Goal: Transaction & Acquisition: Book appointment/travel/reservation

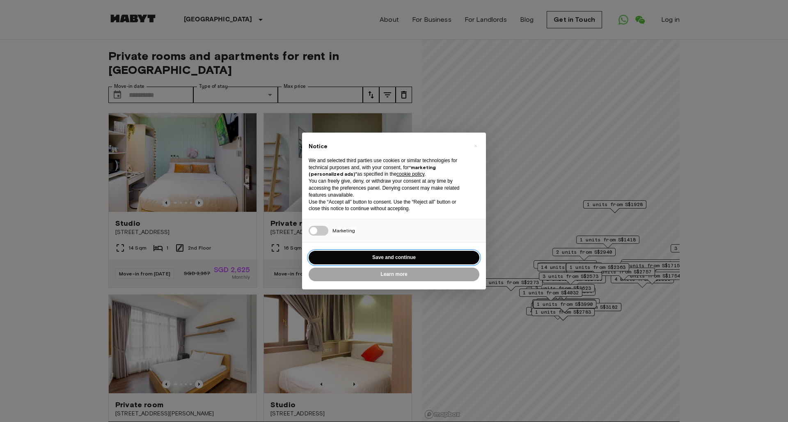
click at [428, 260] on button "Save and continue" at bounding box center [393, 258] width 171 height 14
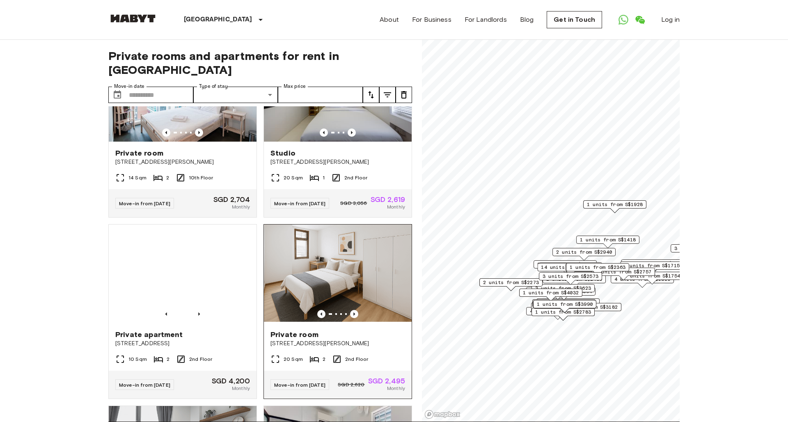
scroll to position [977, 0]
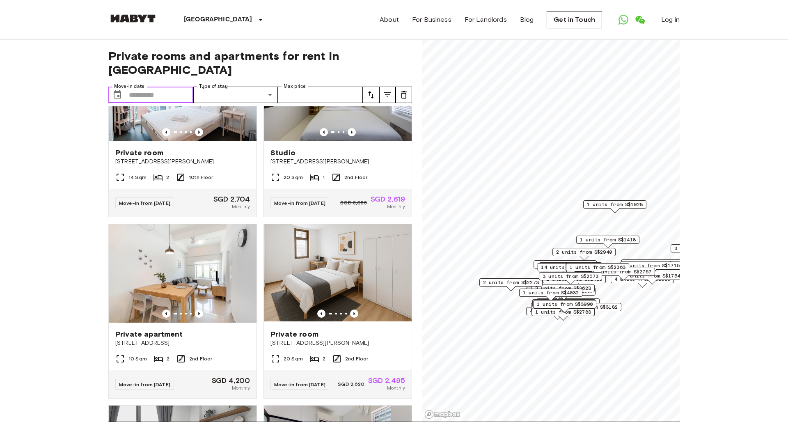
click at [162, 87] on input "Move-in date" at bounding box center [161, 95] width 64 height 16
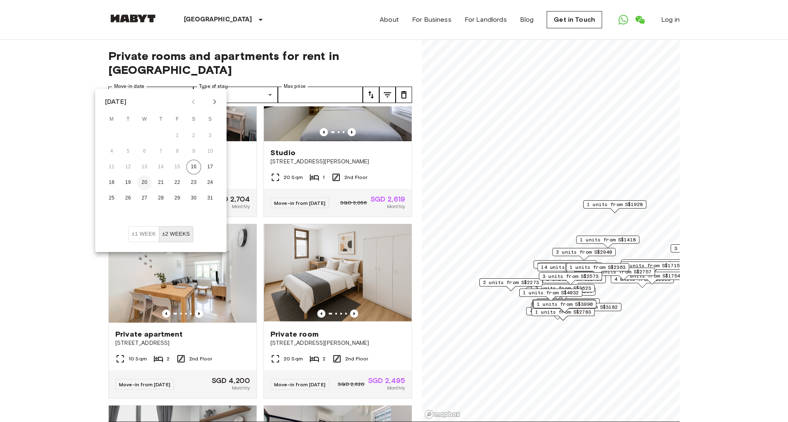
click at [147, 183] on button "20" at bounding box center [144, 182] width 15 height 15
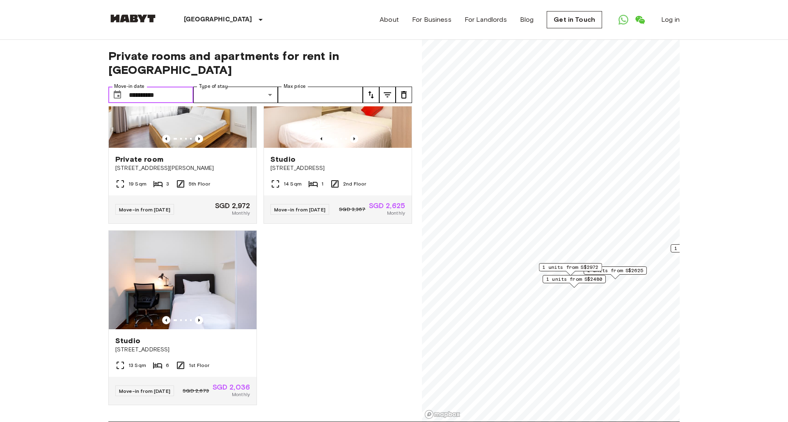
type input "**********"
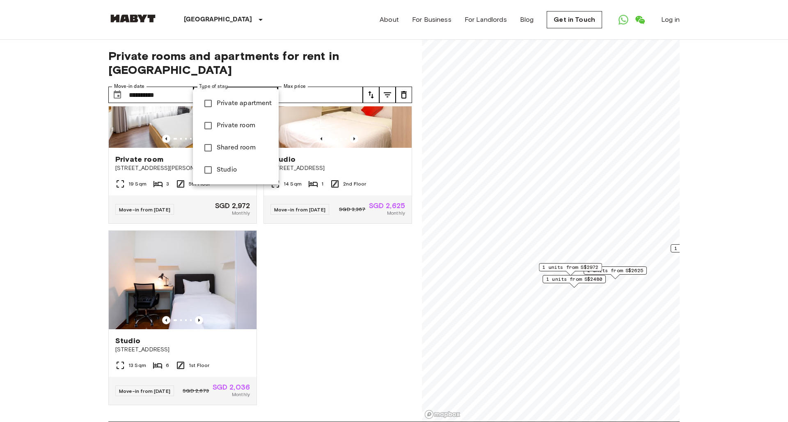
click at [221, 123] on span "Private room" at bounding box center [244, 126] width 55 height 10
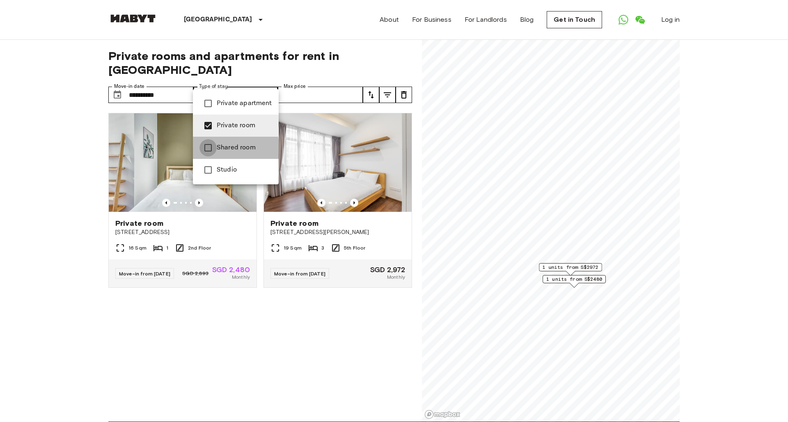
type input "**********"
click at [272, 82] on div at bounding box center [394, 211] width 788 height 422
click at [297, 82] on div at bounding box center [394, 211] width 788 height 422
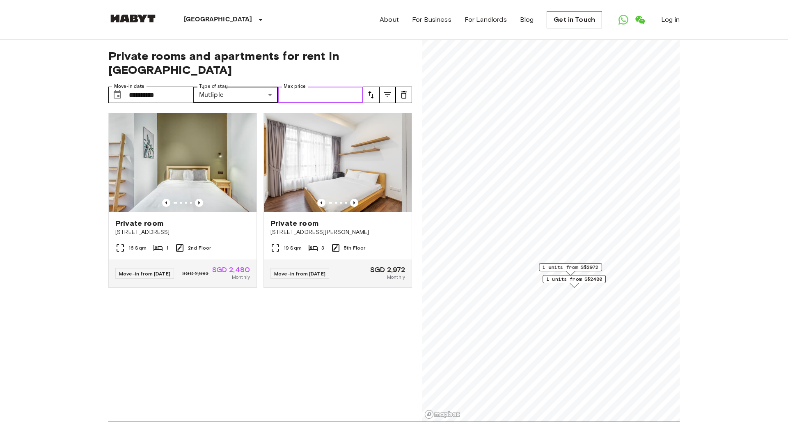
click at [297, 87] on input "Max price" at bounding box center [320, 95] width 85 height 16
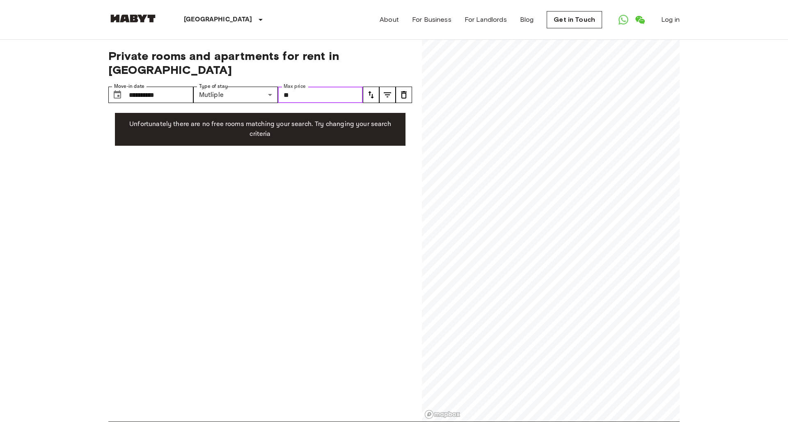
type input "*"
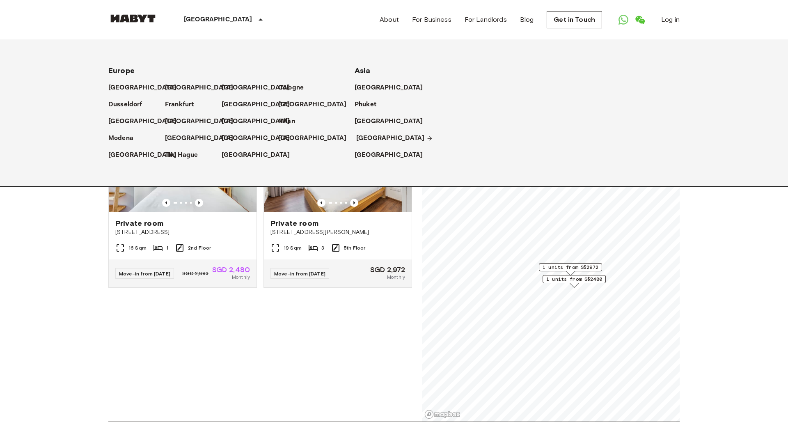
click at [382, 138] on p "[GEOGRAPHIC_DATA]" at bounding box center [390, 138] width 69 height 10
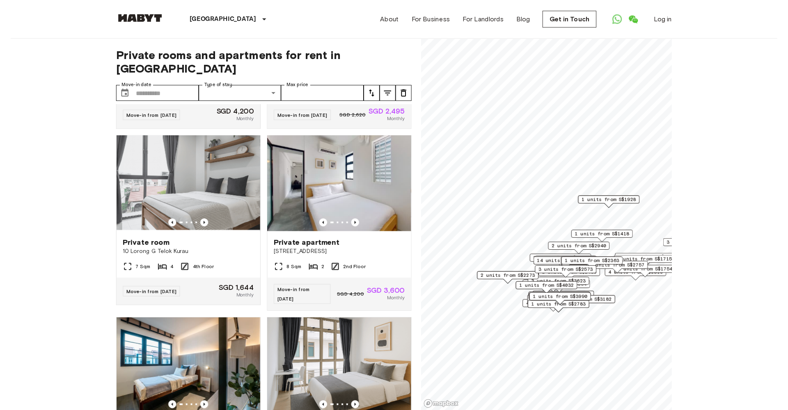
scroll to position [1245, 0]
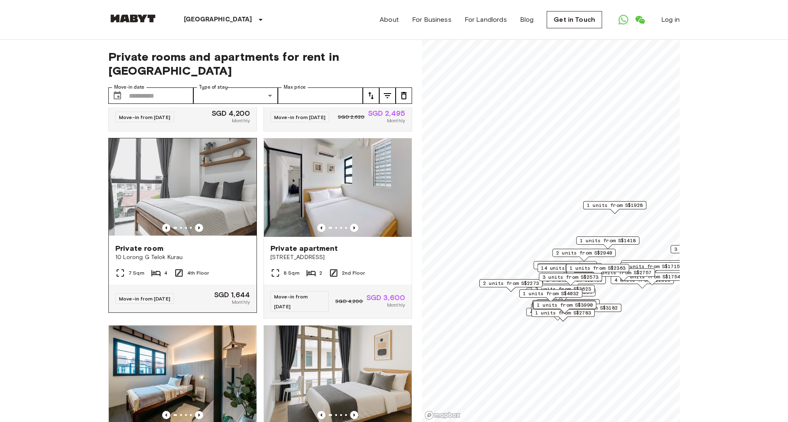
click at [215, 268] on div "Private room 10 Lorong G Telok Kurau" at bounding box center [183, 252] width 148 height 31
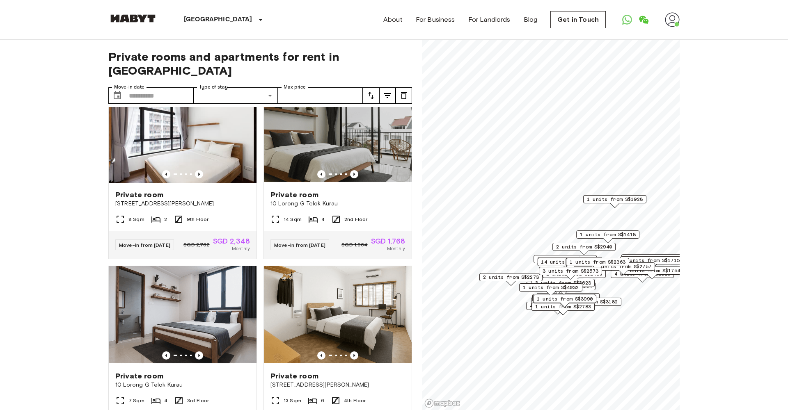
scroll to position [3582, 0]
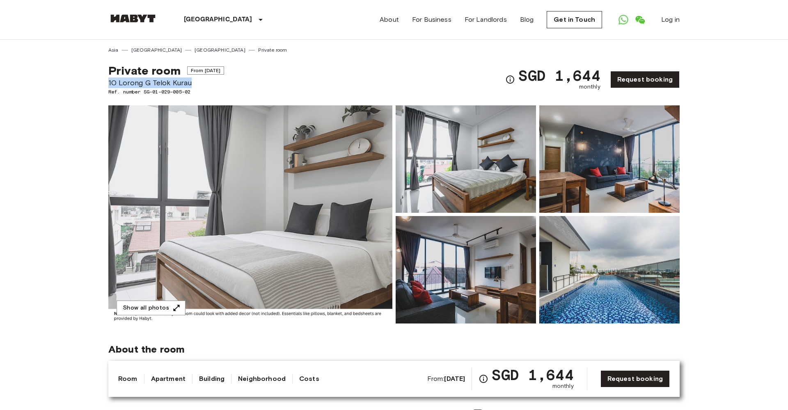
drag, startPoint x: 192, startPoint y: 82, endPoint x: 94, endPoint y: 85, distance: 98.1
click at [562, 23] on link "Get in Touch" at bounding box center [573, 19] width 55 height 17
click at [660, 77] on link "Request booking" at bounding box center [644, 79] width 69 height 17
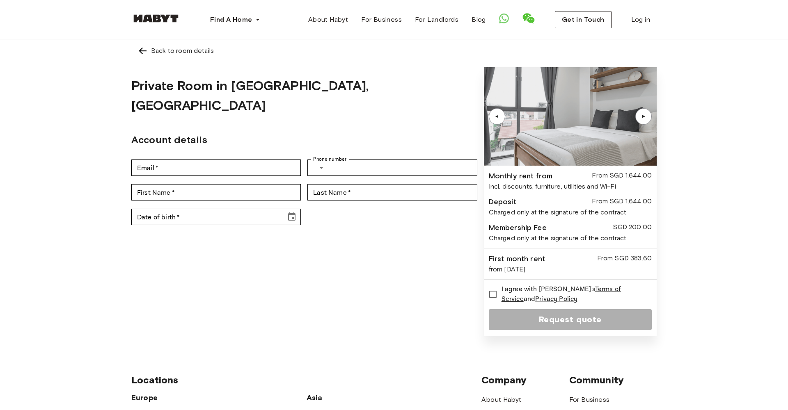
click at [642, 116] on div "▲" at bounding box center [643, 116] width 8 height 5
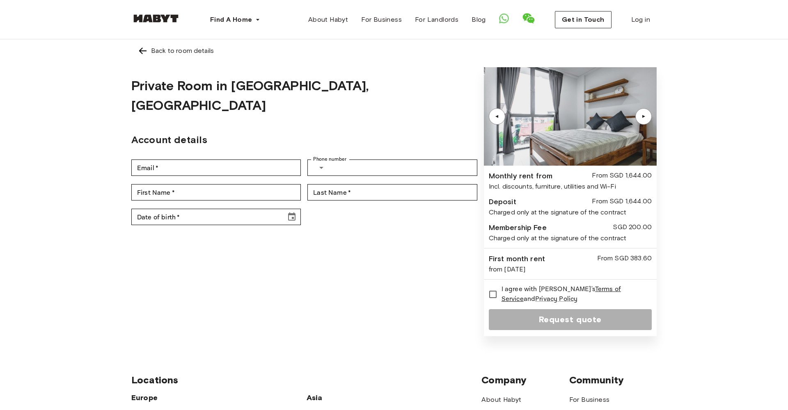
click at [642, 116] on div "▲" at bounding box center [643, 116] width 8 height 5
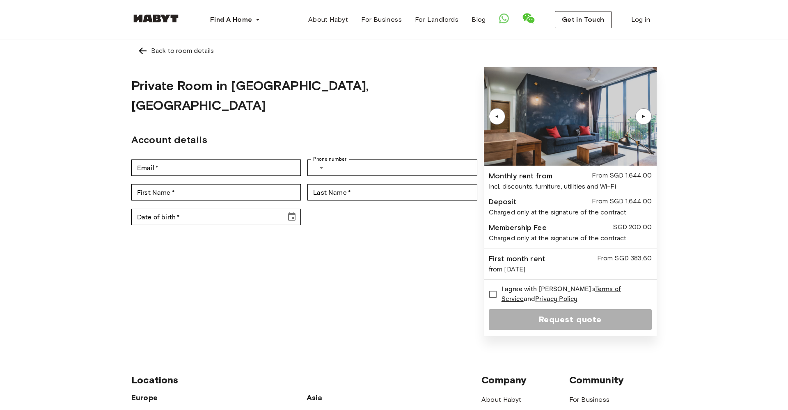
click at [642, 116] on div "▲" at bounding box center [643, 116] width 8 height 5
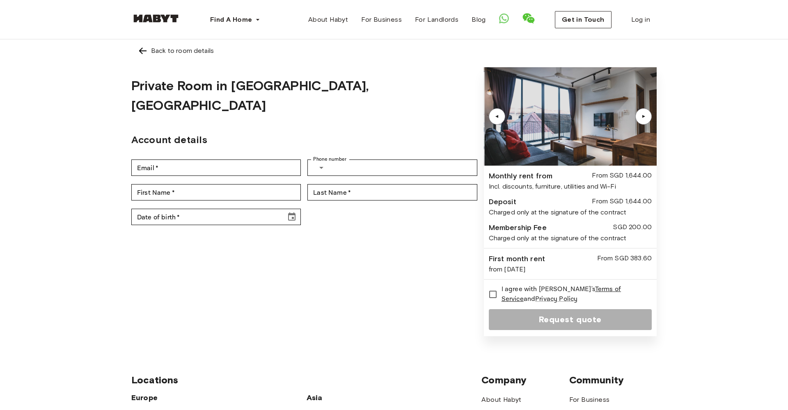
click at [642, 116] on div "▲" at bounding box center [643, 116] width 8 height 5
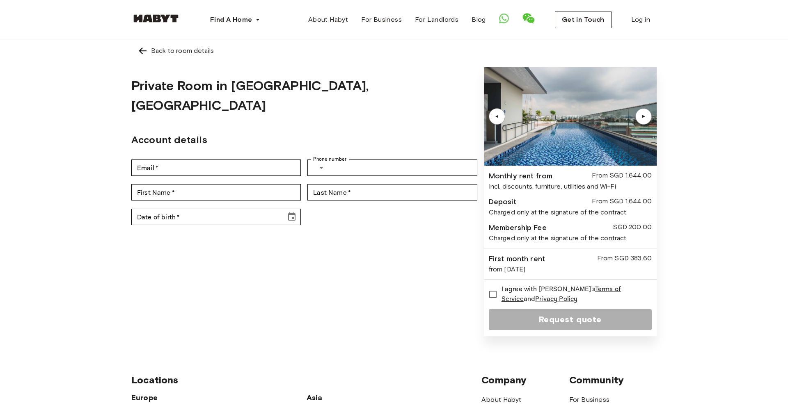
click at [642, 116] on div "▲" at bounding box center [643, 116] width 8 height 5
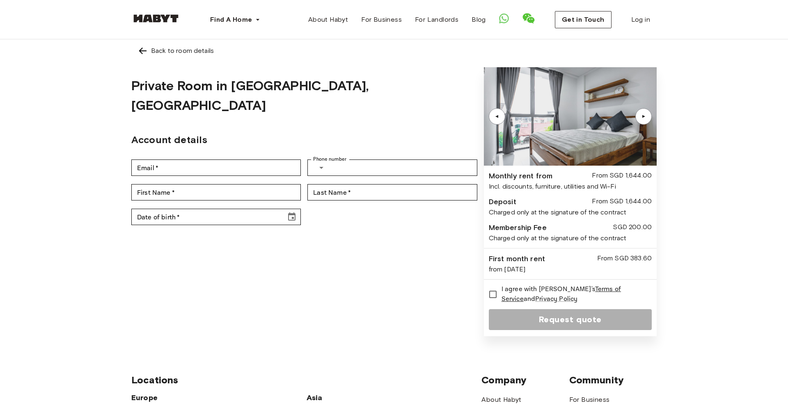
click at [642, 116] on div "▲" at bounding box center [643, 116] width 8 height 5
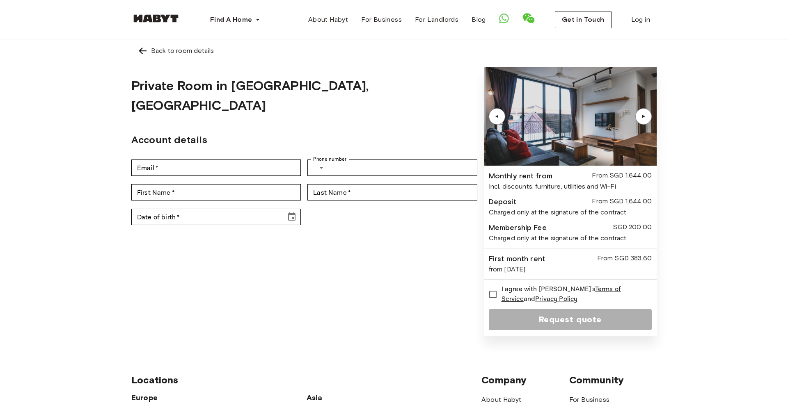
click at [642, 116] on div "▲" at bounding box center [643, 116] width 8 height 5
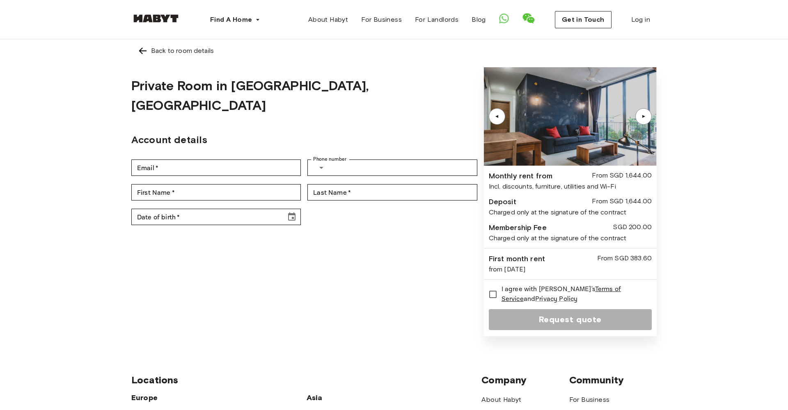
click at [376, 300] on form "Private Room in Singapore, East - Eunos Account details Email   * Email   * Pho…" at bounding box center [304, 201] width 346 height 269
click at [632, 24] on span "Log in" at bounding box center [640, 20] width 19 height 10
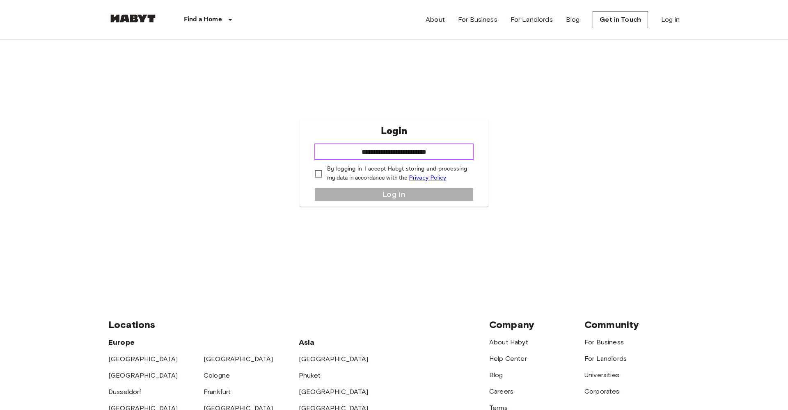
type input "**********"
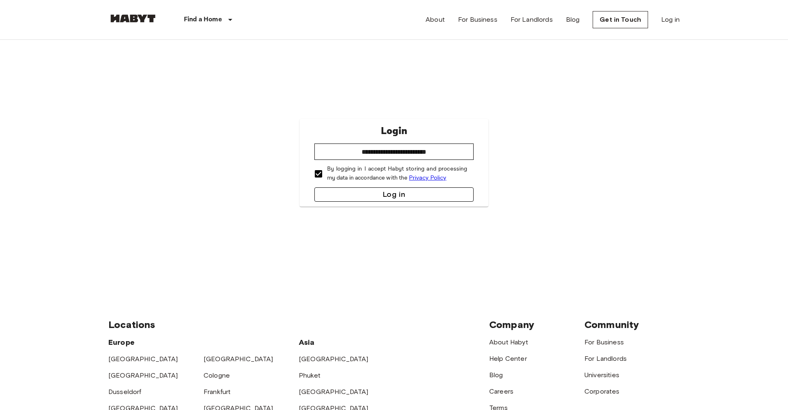
click at [390, 194] on button "Log in" at bounding box center [394, 194] width 160 height 14
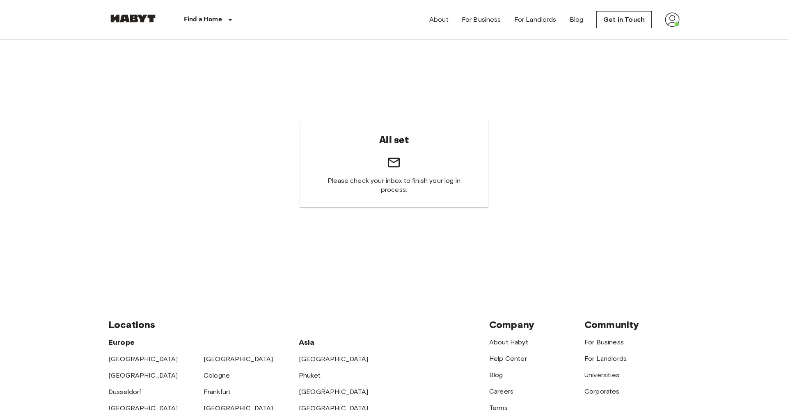
click at [677, 23] on img at bounding box center [671, 19] width 15 height 15
click at [681, 31] on li "Profile" at bounding box center [705, 34] width 82 height 15
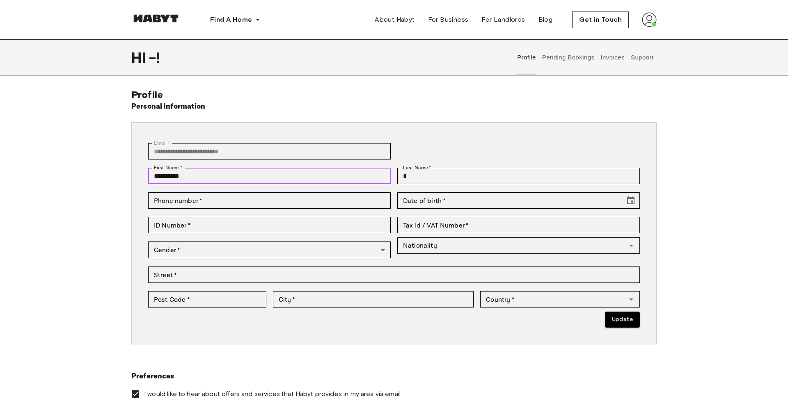
type input "**********"
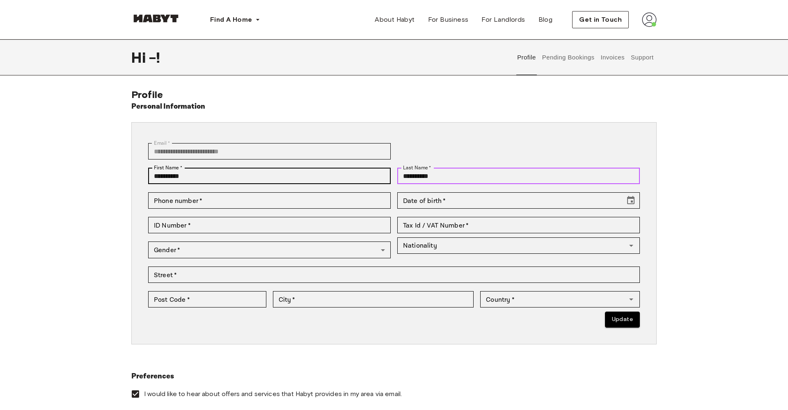
type input "**********"
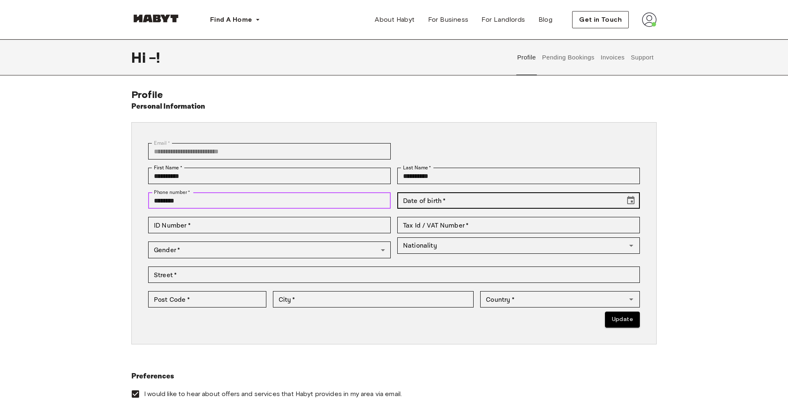
type input "********"
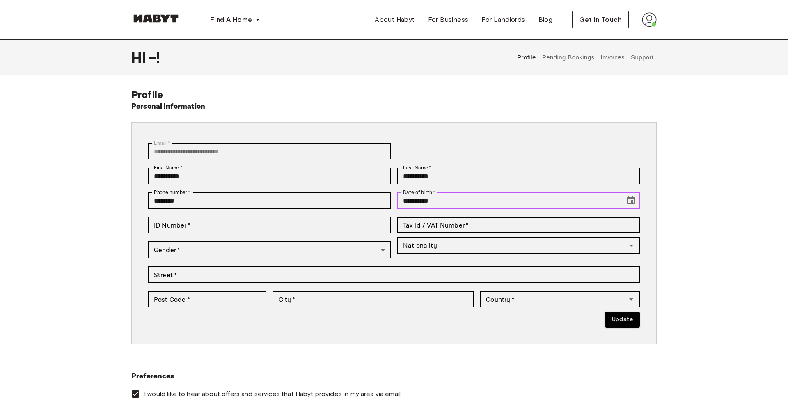
type input "**********"
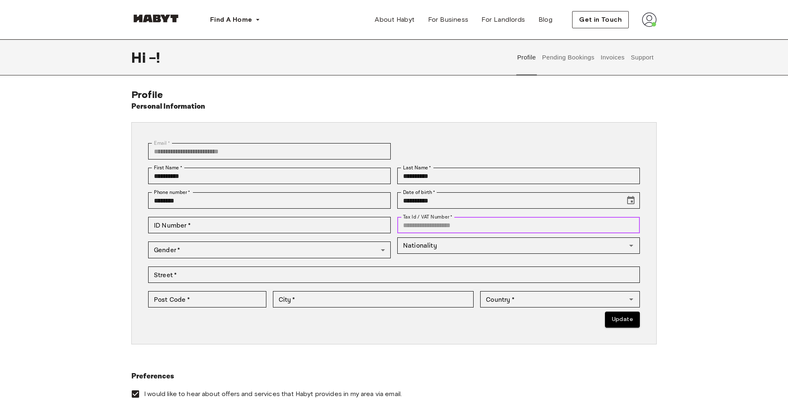
click at [454, 224] on input "Tax Id / VAT Number   *" at bounding box center [518, 225] width 242 height 16
type input "*********"
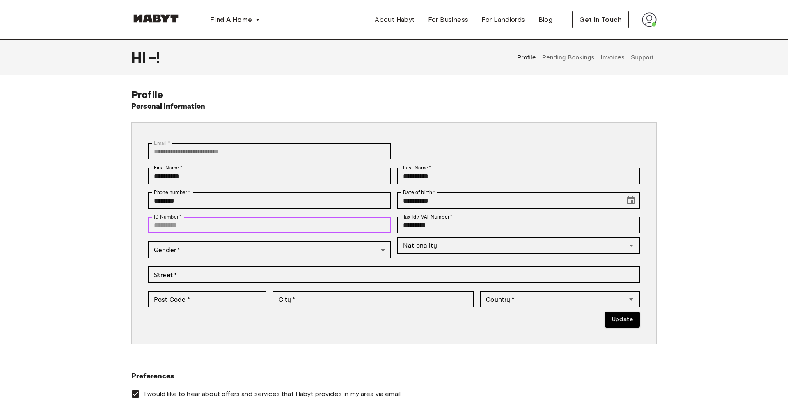
click at [335, 229] on input "ID Number   *" at bounding box center [269, 225] width 242 height 16
click at [241, 226] on input "ID Number   *" at bounding box center [269, 225] width 242 height 16
type input "*********"
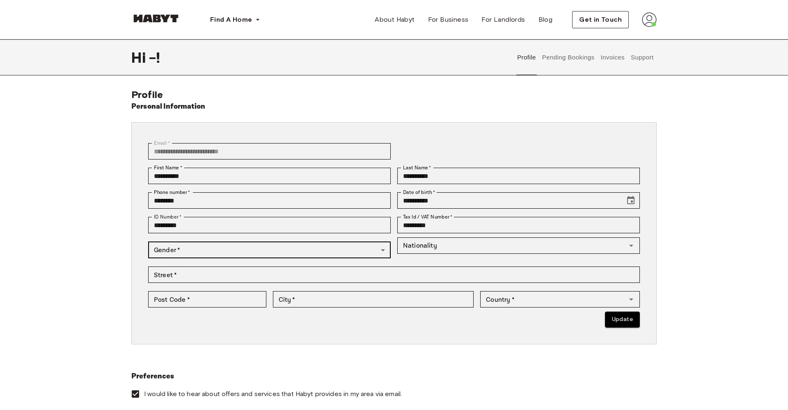
click at [204, 252] on body "**********" at bounding box center [394, 393] width 788 height 786
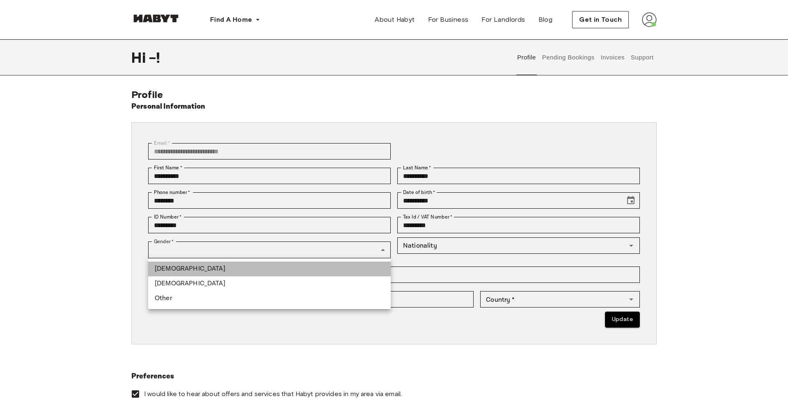
click at [217, 272] on li "[DEMOGRAPHIC_DATA]" at bounding box center [269, 269] width 242 height 15
type input "****"
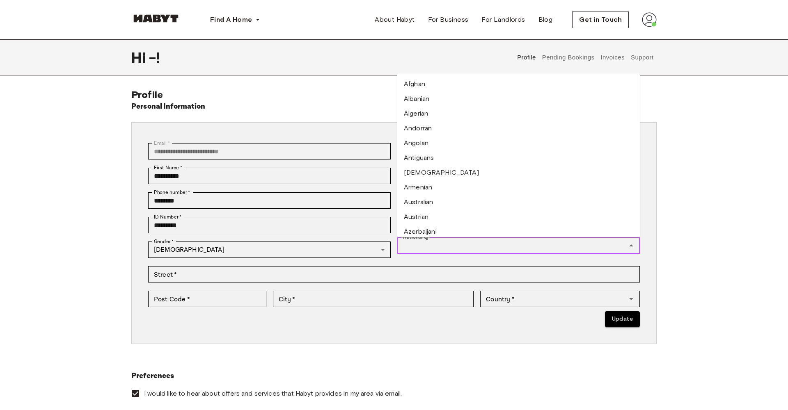
click at [435, 245] on input "Nationality" at bounding box center [512, 245] width 224 height 11
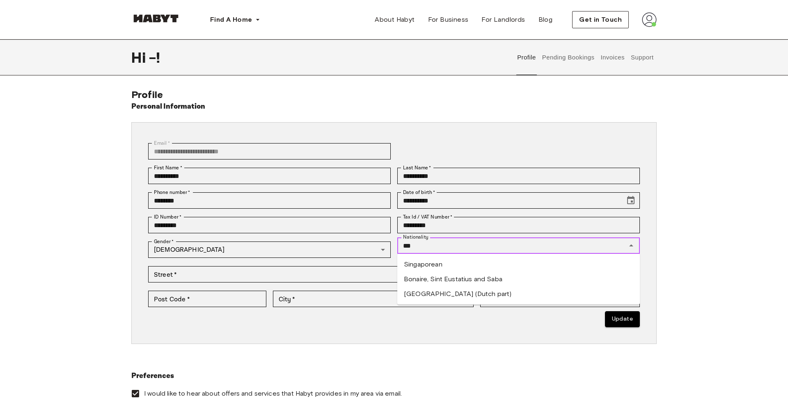
click at [443, 261] on li "Singaporean" at bounding box center [518, 264] width 242 height 15
type input "**********"
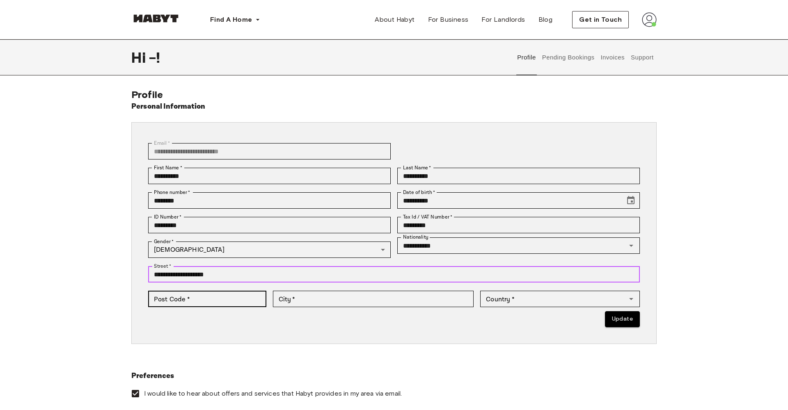
type input "**********"
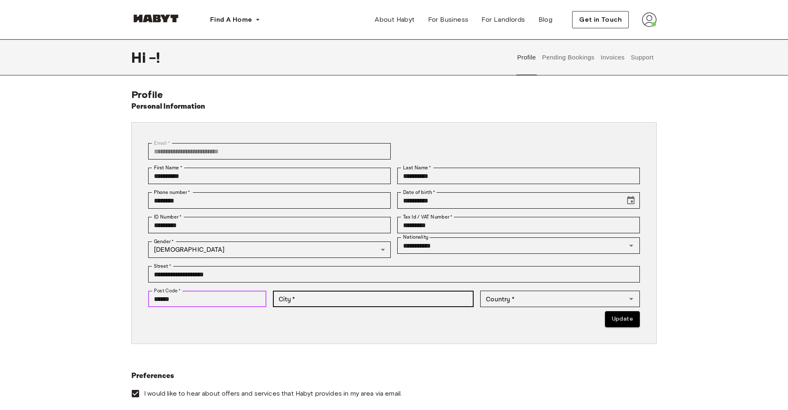
type input "******"
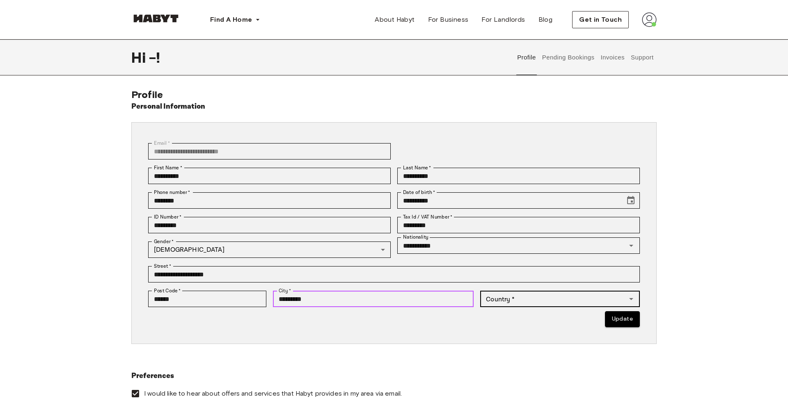
type input "*********"
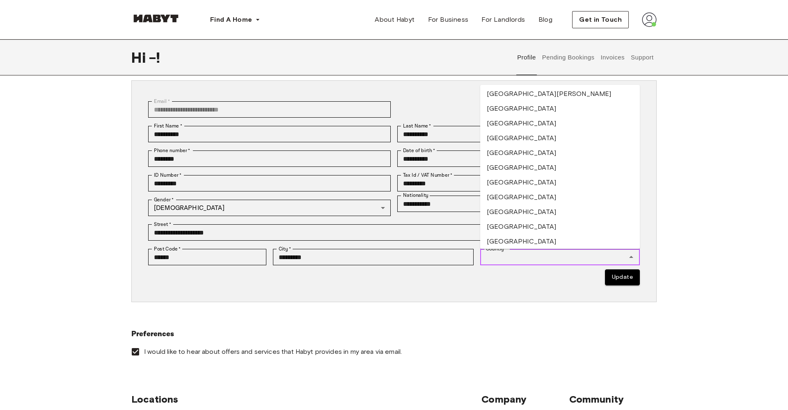
scroll to position [2696, 0]
click at [548, 203] on li "[GEOGRAPHIC_DATA]" at bounding box center [560, 210] width 160 height 15
type input "*********"
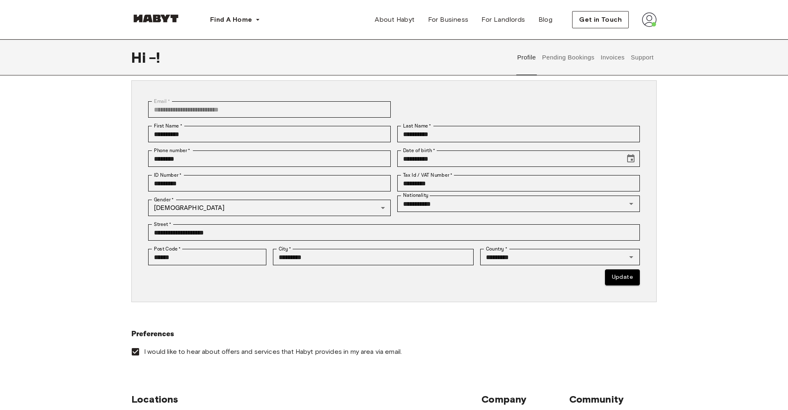
click at [530, 278] on p "Update" at bounding box center [393, 277] width 491 height 16
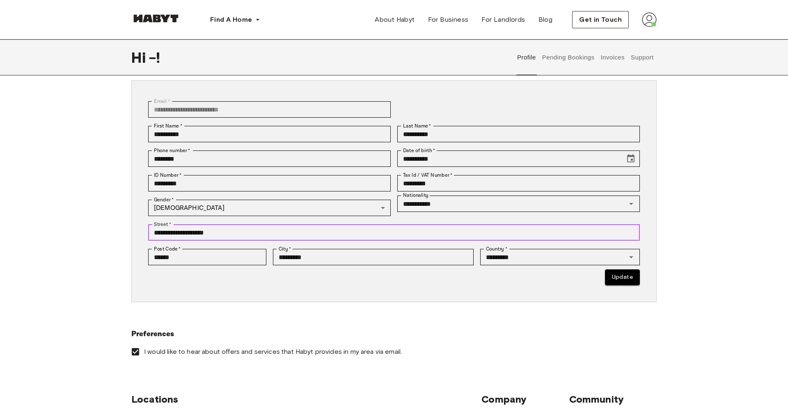
click at [281, 229] on input "**********" at bounding box center [393, 232] width 491 height 16
type input "**********"
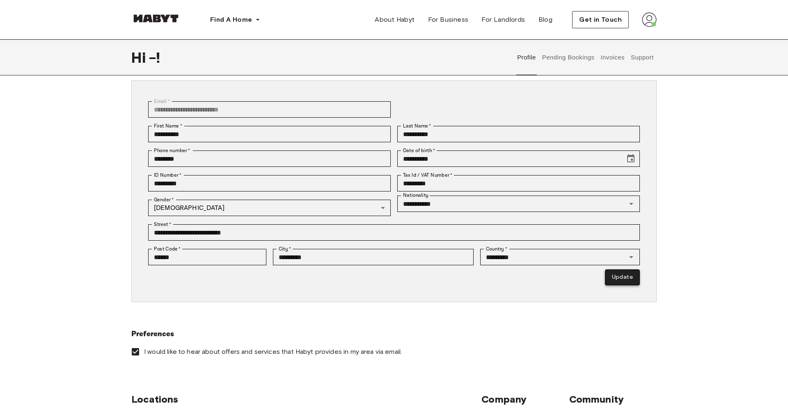
click at [613, 273] on button "Update" at bounding box center [622, 277] width 35 height 16
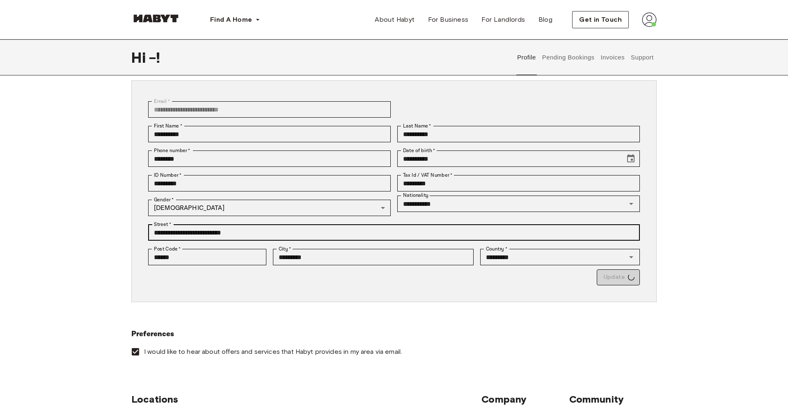
type input "*********"
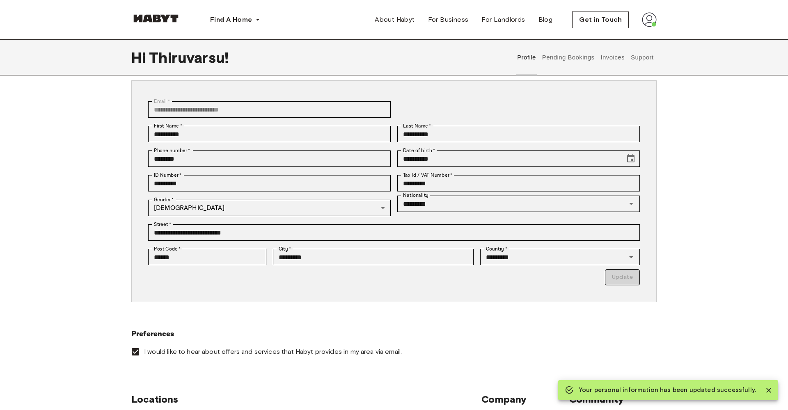
click at [650, 20] on img at bounding box center [649, 19] width 15 height 15
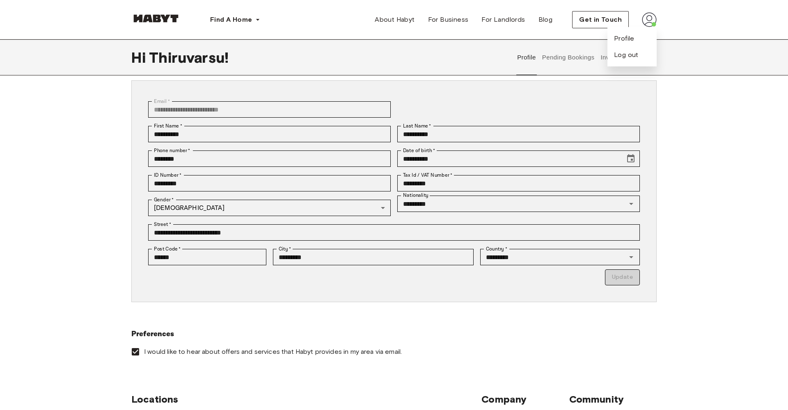
click at [638, 33] on div "Profile Log out" at bounding box center [631, 46] width 49 height 39
click at [645, 25] on img at bounding box center [649, 19] width 15 height 15
click at [635, 37] on div "Profile Log out" at bounding box center [631, 46] width 49 height 39
click at [657, 19] on div "Find A Home Europe Amsterdam Berlin Frankfurt Hamburg Lisbon Madrid Milan Moden…" at bounding box center [393, 19] width 591 height 39
click at [651, 20] on img at bounding box center [649, 19] width 15 height 15
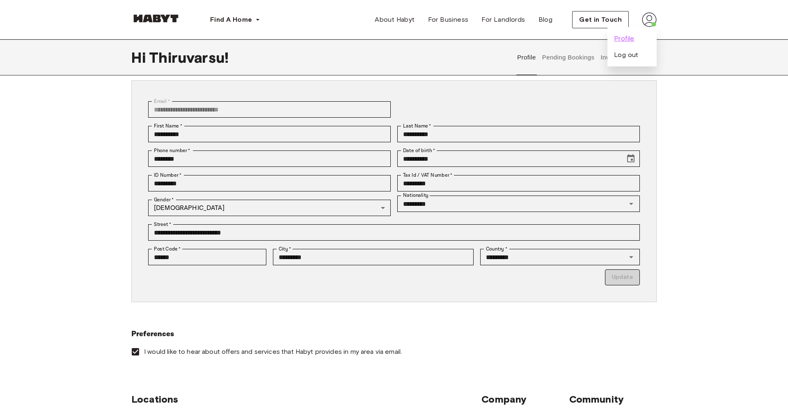
click at [628, 38] on span "Profile" at bounding box center [624, 39] width 21 height 10
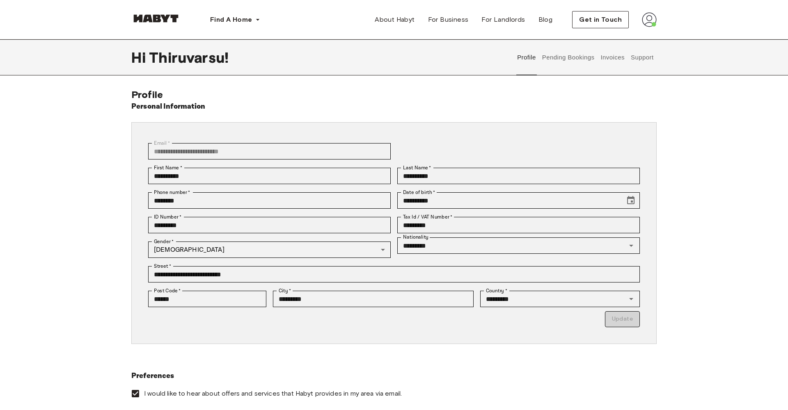
scroll to position [2, 0]
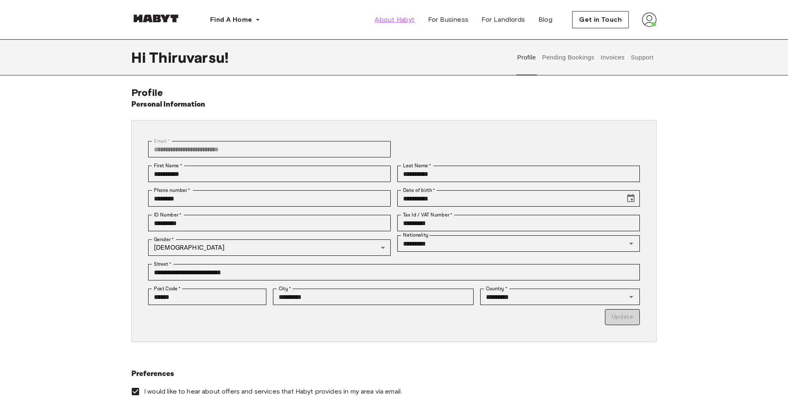
click at [391, 21] on span "About Habyt" at bounding box center [394, 20] width 40 height 10
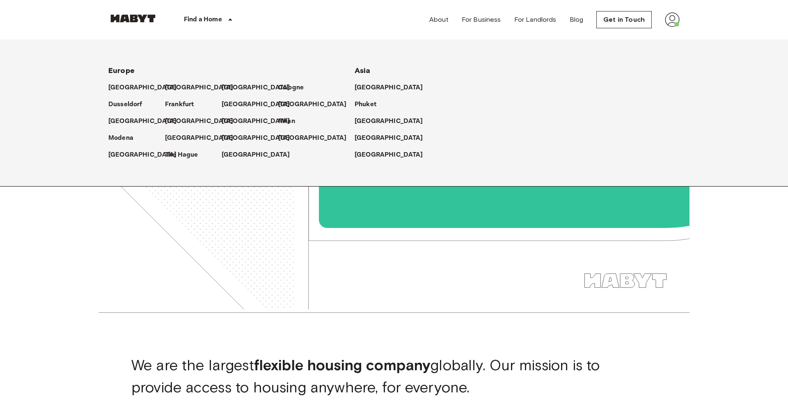
click at [206, 18] on p "Find a Home" at bounding box center [203, 20] width 38 height 10
click at [229, 18] on icon at bounding box center [230, 20] width 10 height 10
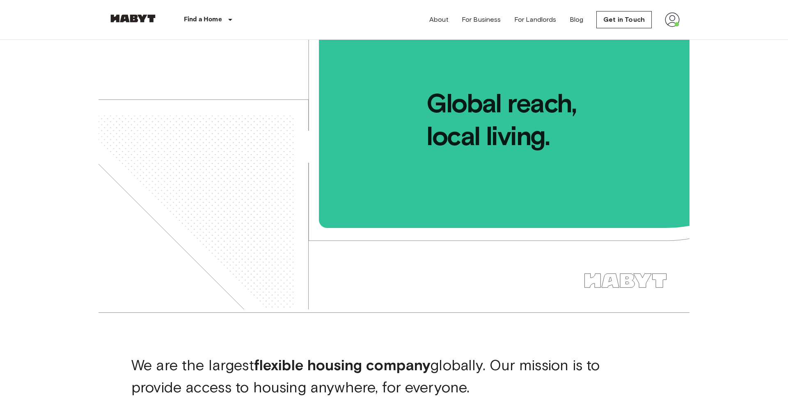
click at [229, 18] on icon at bounding box center [230, 20] width 10 height 10
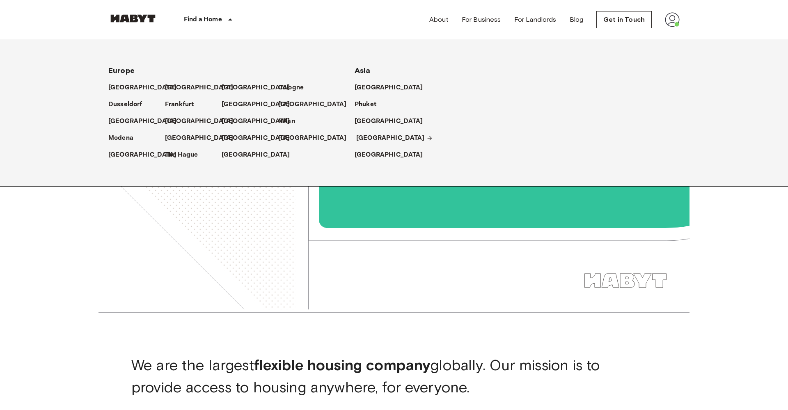
click at [370, 139] on p "[GEOGRAPHIC_DATA]" at bounding box center [390, 138] width 69 height 10
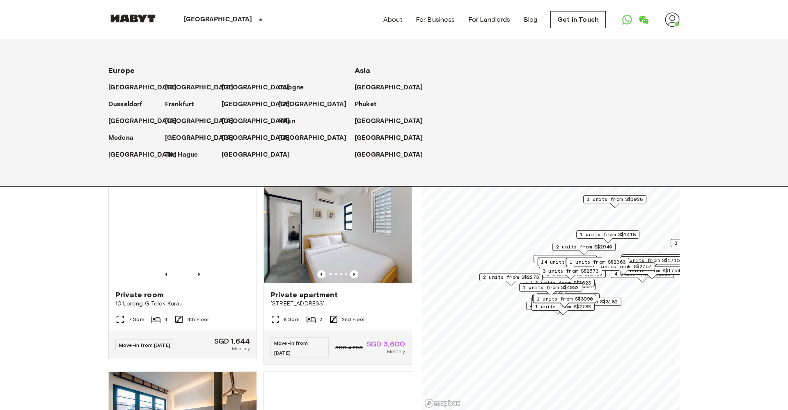
scroll to position [1198, 0]
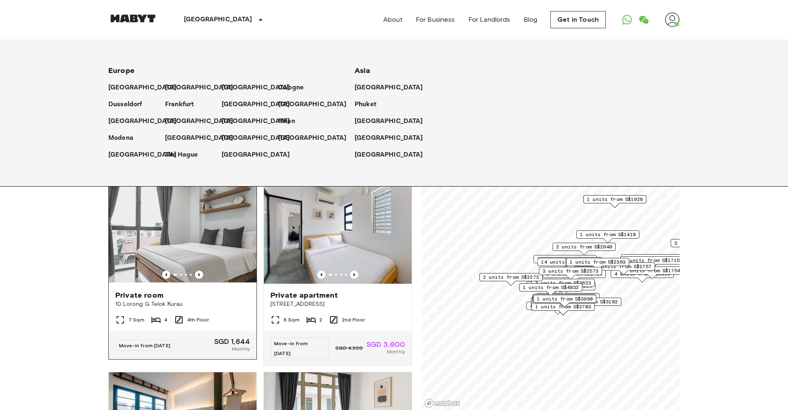
click at [190, 277] on img at bounding box center [183, 234] width 148 height 98
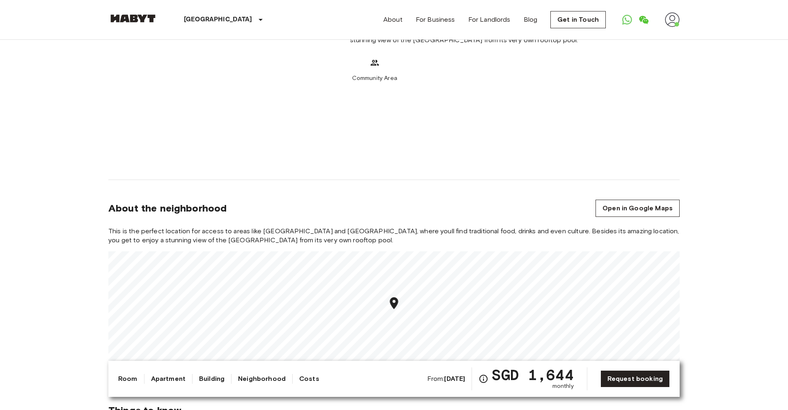
scroll to position [735, 0]
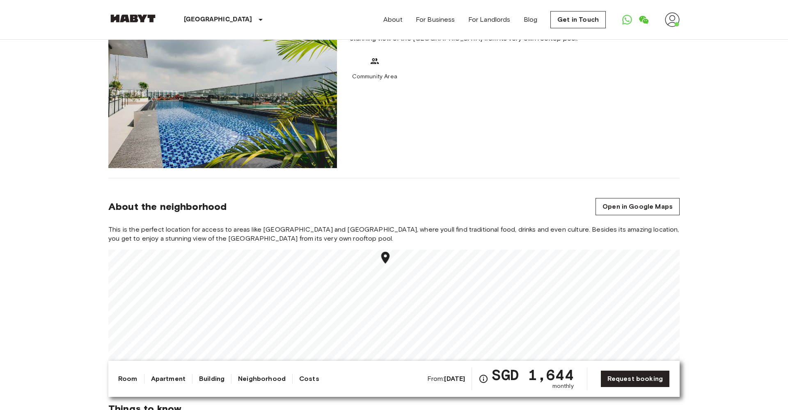
click at [217, 380] on link "Building" at bounding box center [211, 379] width 25 height 10
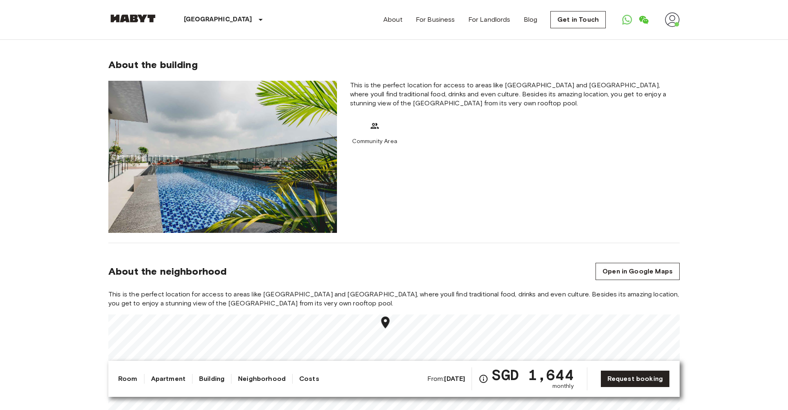
scroll to position [662, 0]
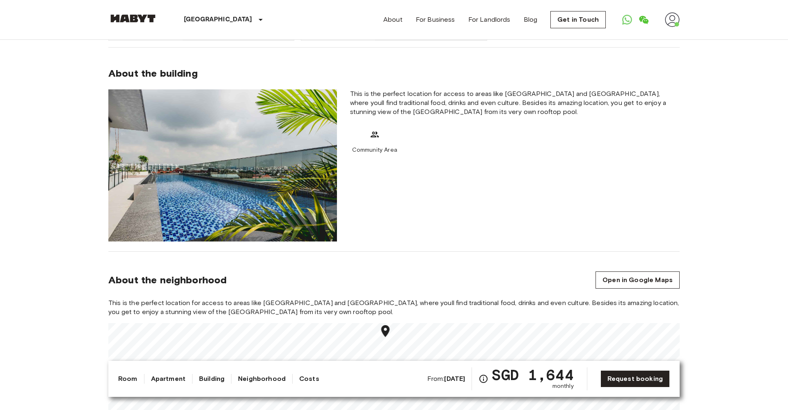
click at [246, 383] on link "Neighborhood" at bounding box center [262, 379] width 48 height 10
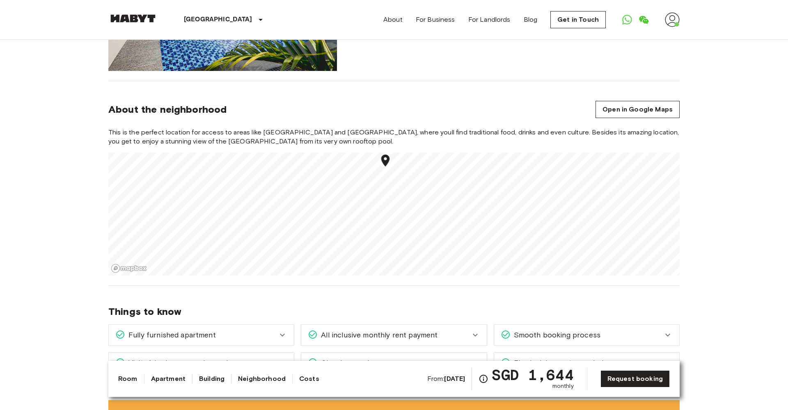
scroll to position [866, 0]
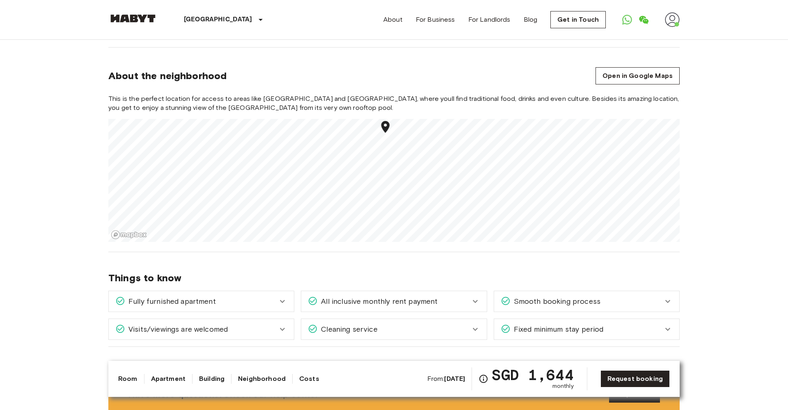
click at [661, 324] on div "Fixed minimum stay period" at bounding box center [581, 329] width 162 height 11
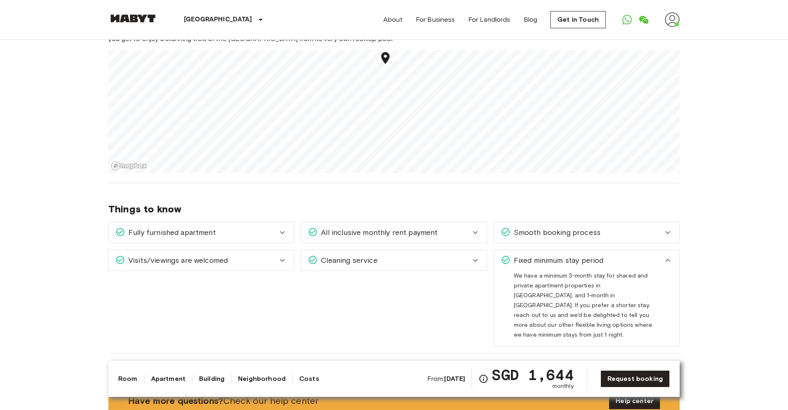
scroll to position [937, 0]
click at [592, 253] on span "Fixed minimum stay period" at bounding box center [556, 258] width 93 height 11
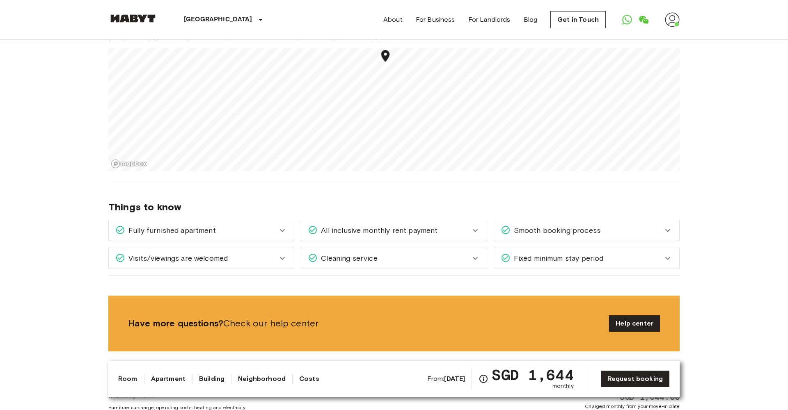
scroll to position [938, 0]
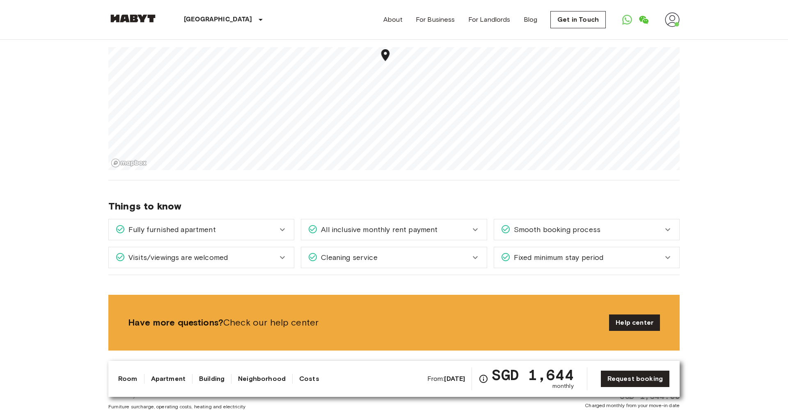
click at [612, 224] on div "Smooth booking process" at bounding box center [581, 229] width 162 height 11
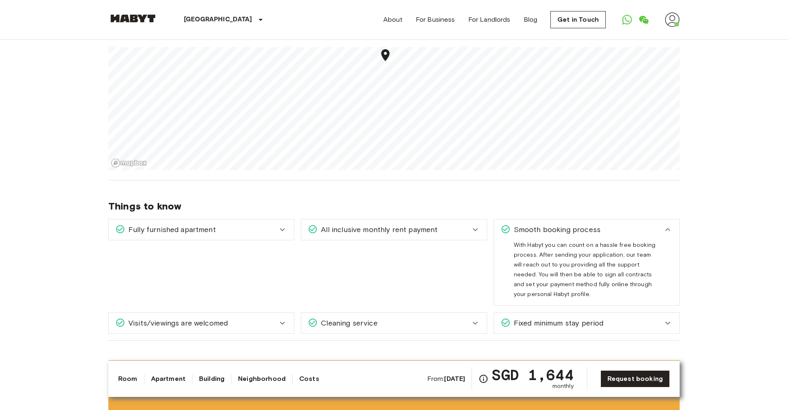
scroll to position [940, 0]
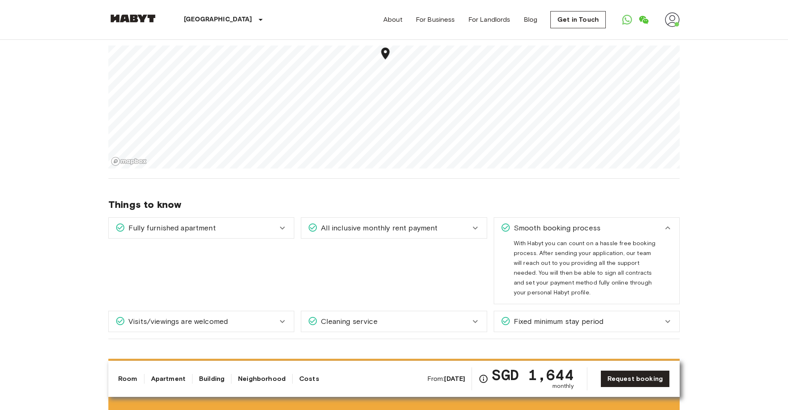
click at [612, 224] on div "Smooth booking process" at bounding box center [581, 228] width 162 height 11
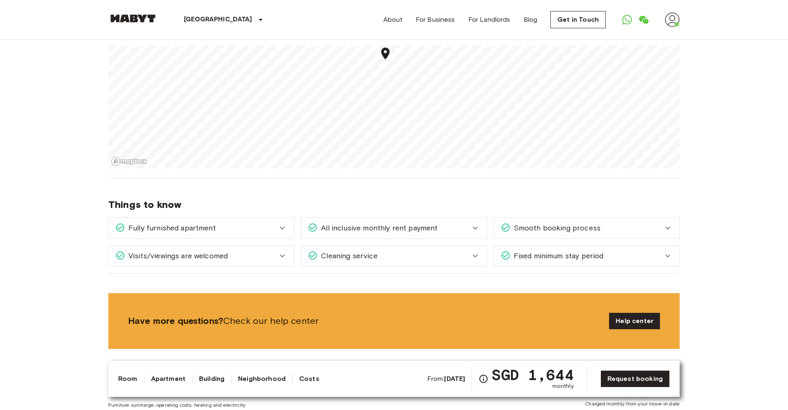
scroll to position [942, 0]
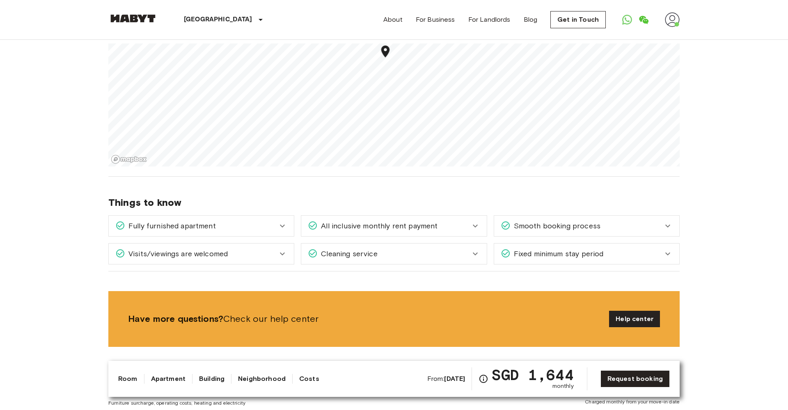
click at [479, 251] on icon at bounding box center [475, 254] width 10 height 10
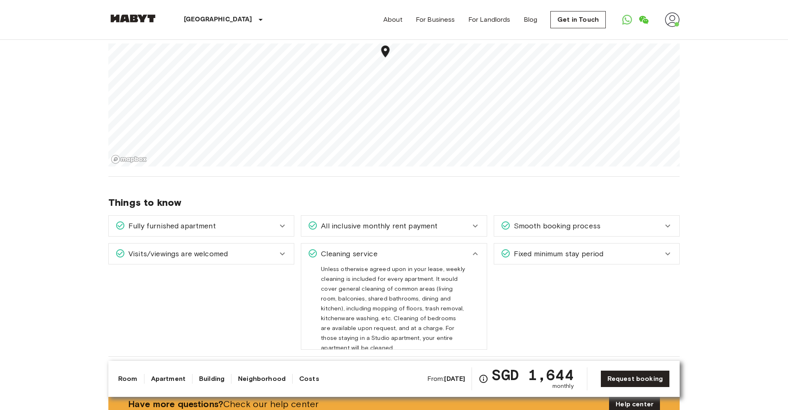
scroll to position [942, 0]
click at [479, 251] on div "Cleaning service" at bounding box center [393, 253] width 185 height 21
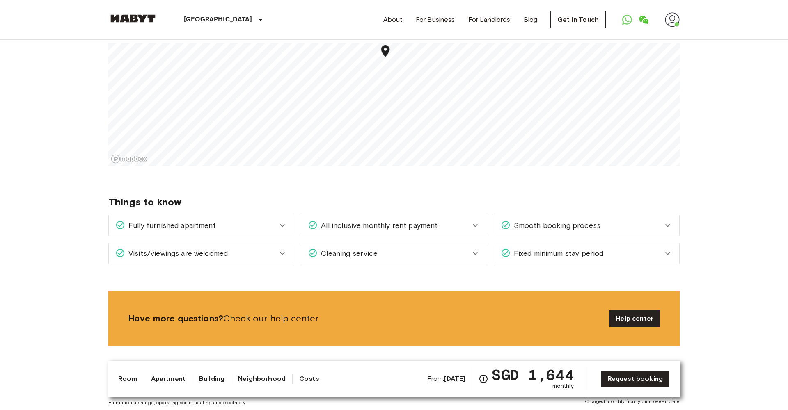
scroll to position [943, 0]
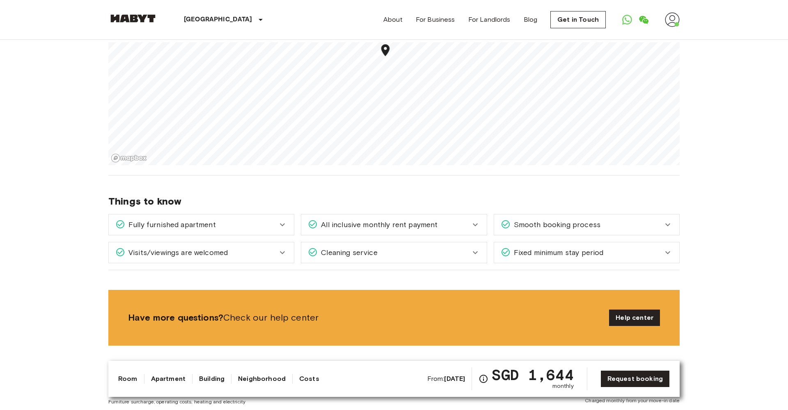
click at [478, 220] on icon at bounding box center [475, 225] width 10 height 10
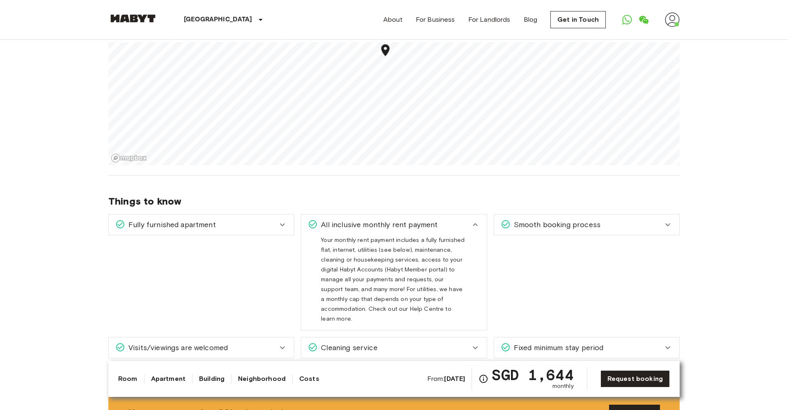
click at [478, 220] on icon at bounding box center [475, 225] width 10 height 10
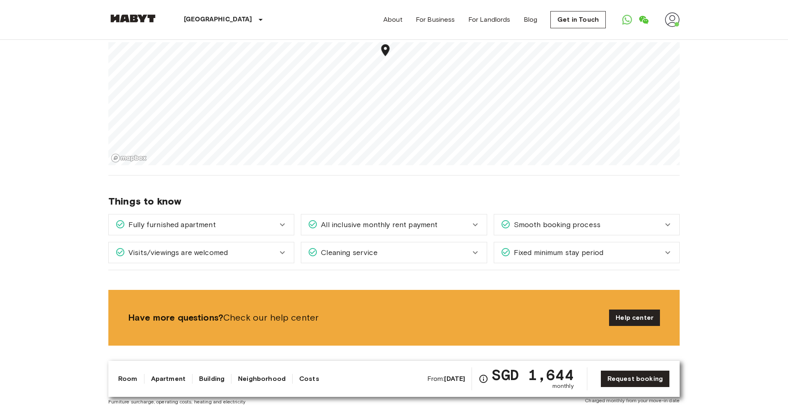
click at [253, 219] on div "Fully furnished apartment" at bounding box center [196, 224] width 162 height 11
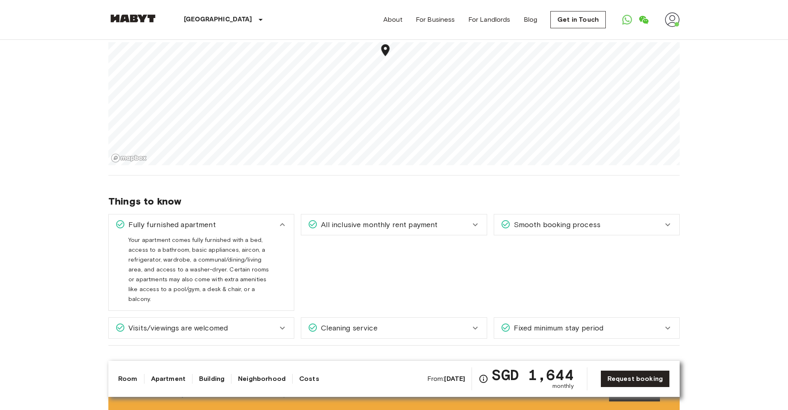
click at [253, 219] on div "Fully furnished apartment" at bounding box center [196, 224] width 162 height 11
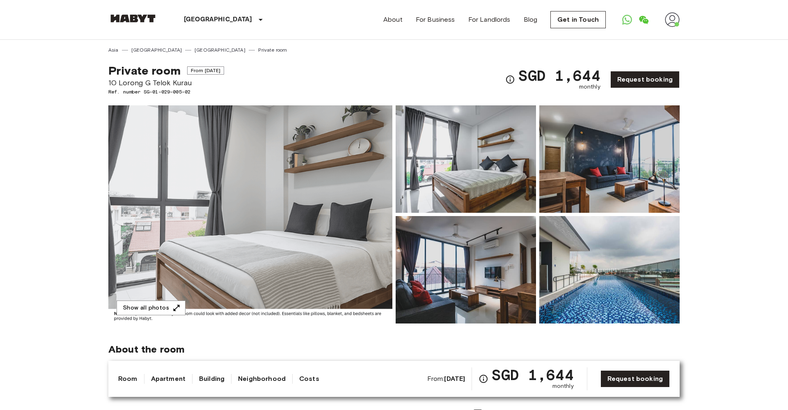
scroll to position [0, 0]
click at [702, 26] on header "Singapore Europe Amsterdam Berlin Brussels Cologne Dusseldorf Frankfurt Graz Ha…" at bounding box center [394, 20] width 788 height 40
click at [677, 21] on img at bounding box center [671, 19] width 15 height 15
click at [711, 105] on div at bounding box center [394, 205] width 788 height 410
